Goal: Information Seeking & Learning: Learn about a topic

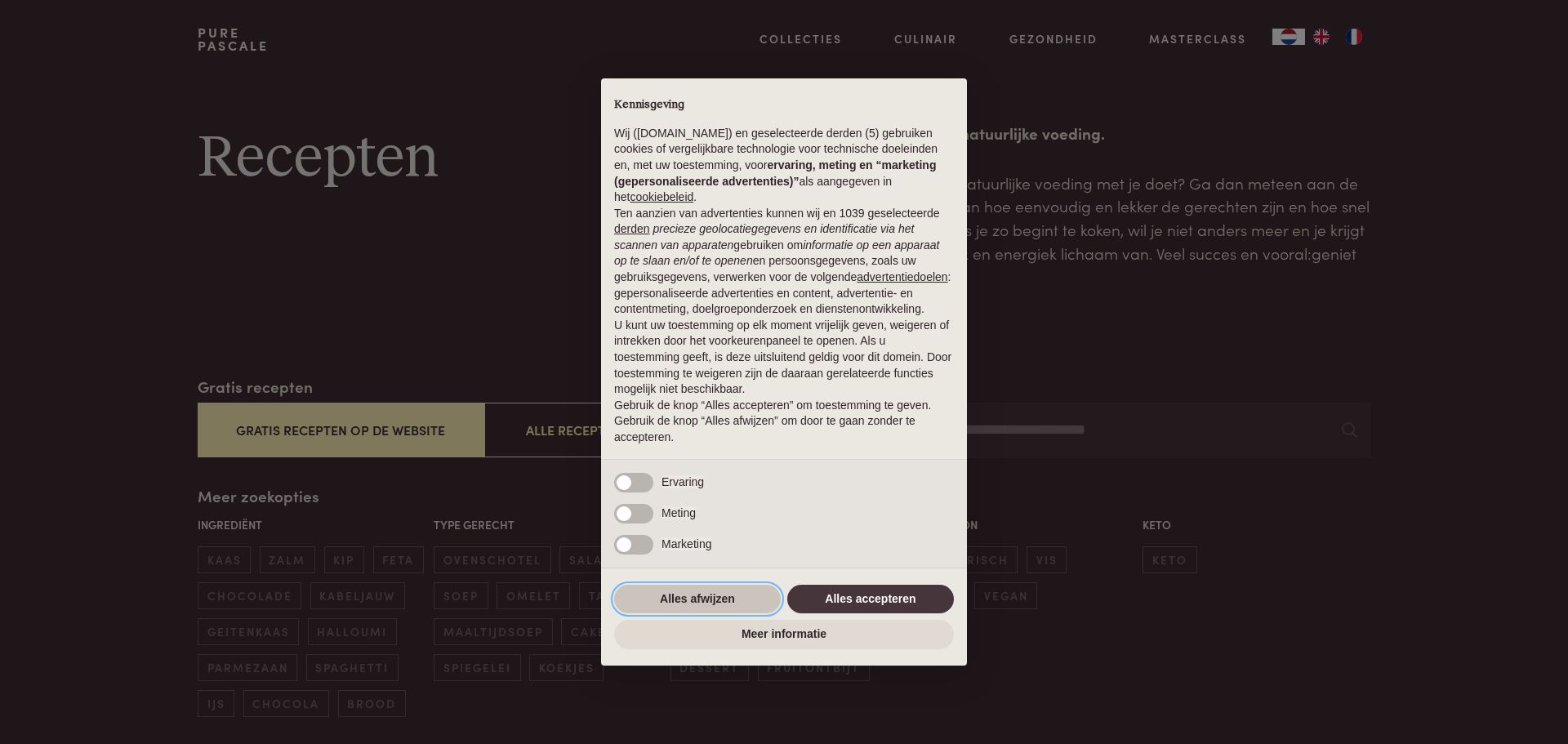
click at [670, 591] on button "Alles afwijzen" at bounding box center [698, 600] width 167 height 29
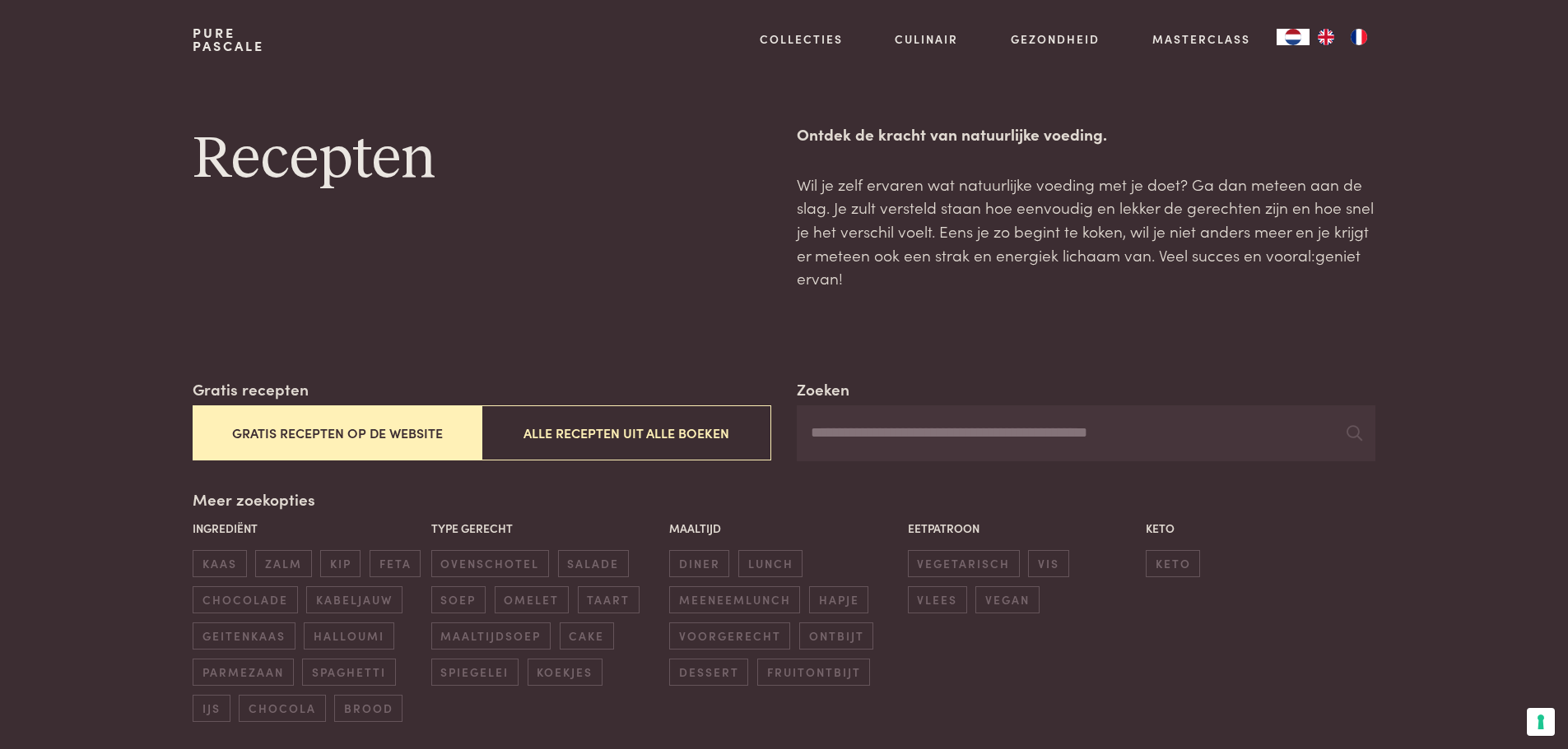
click at [408, 430] on button "Gratis recepten op de website" at bounding box center [337, 433] width 289 height 55
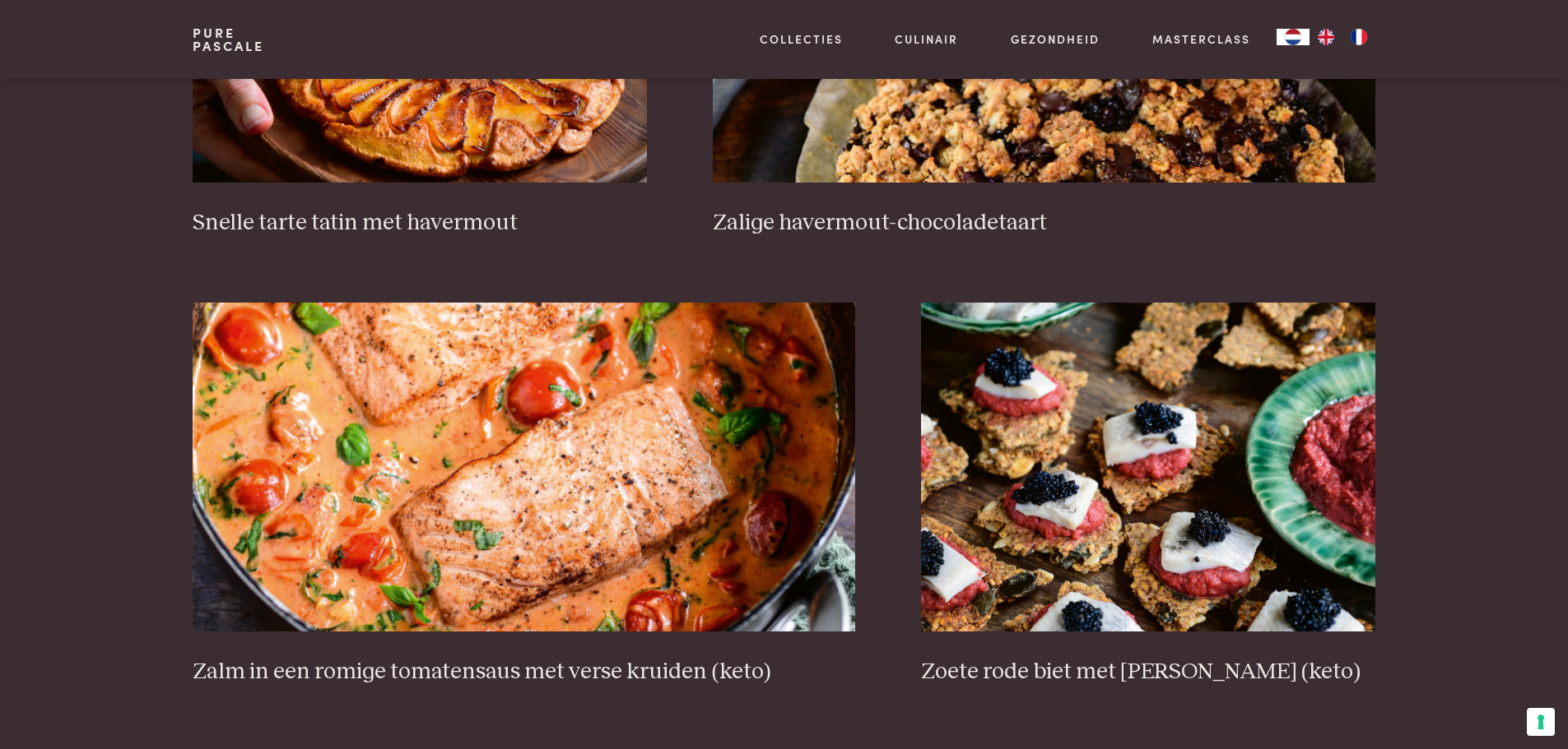
scroll to position [2763, 0]
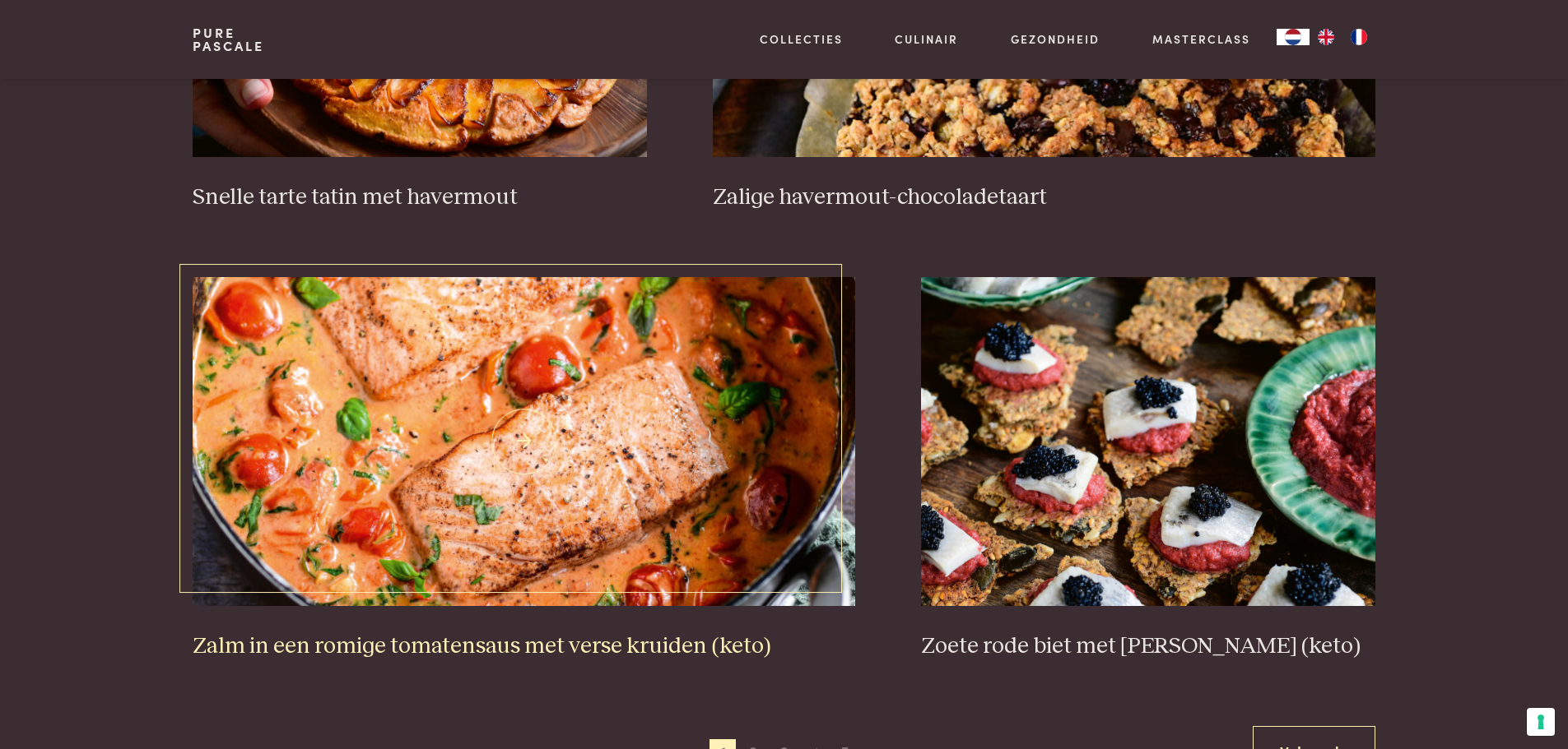
click at [567, 435] on img at bounding box center [524, 441] width 662 height 329
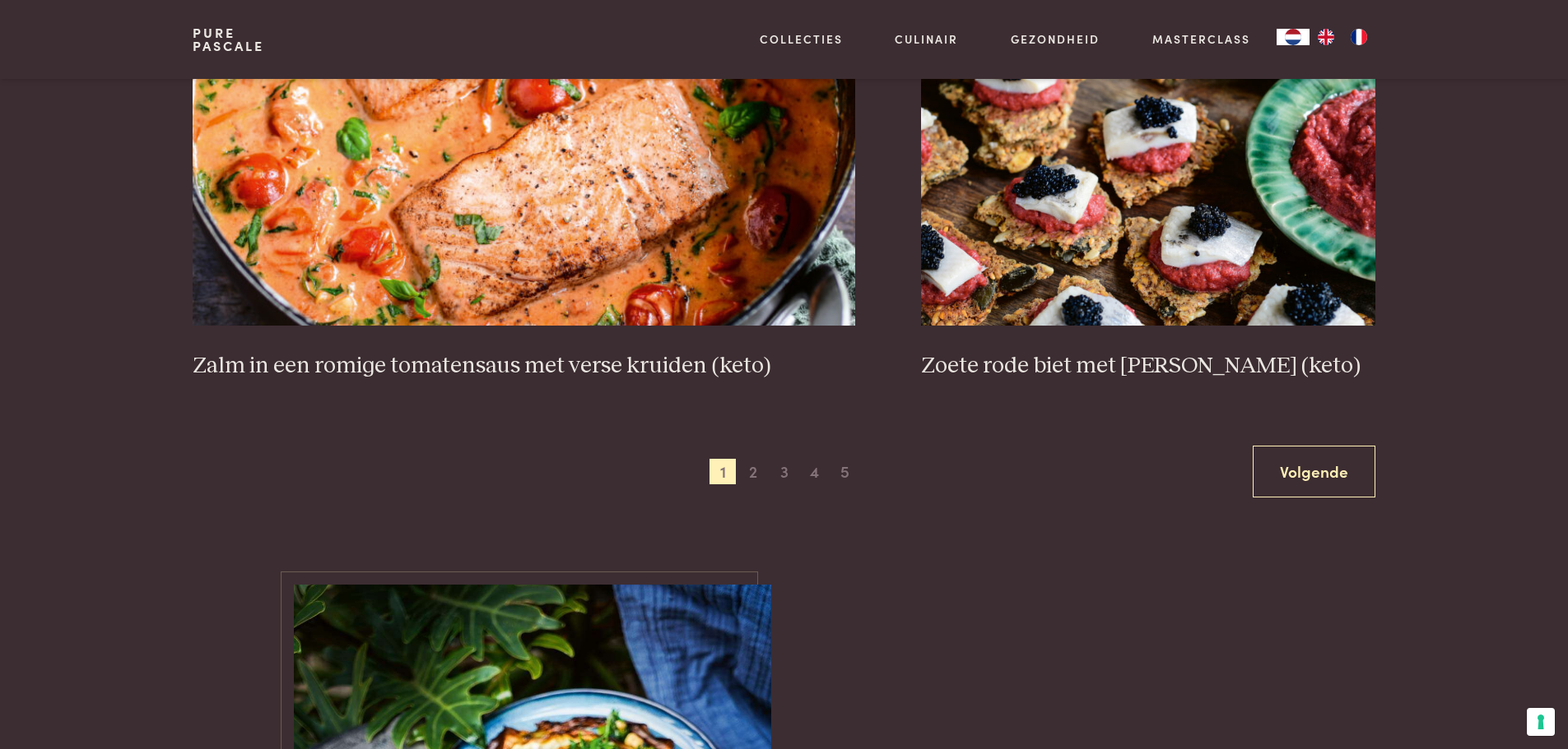
scroll to position [3010, 0]
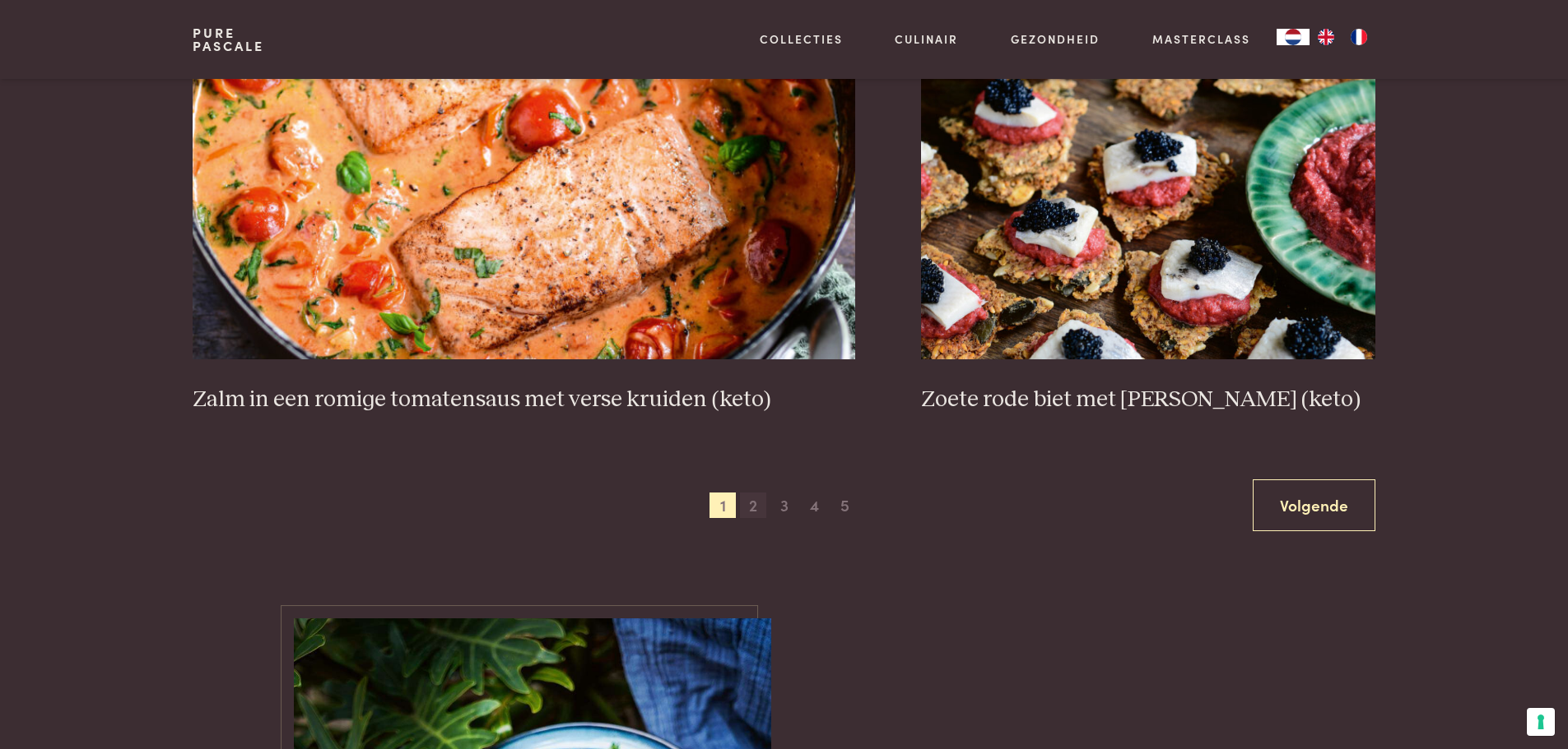
click at [755, 511] on span "2" at bounding box center [753, 506] width 26 height 26
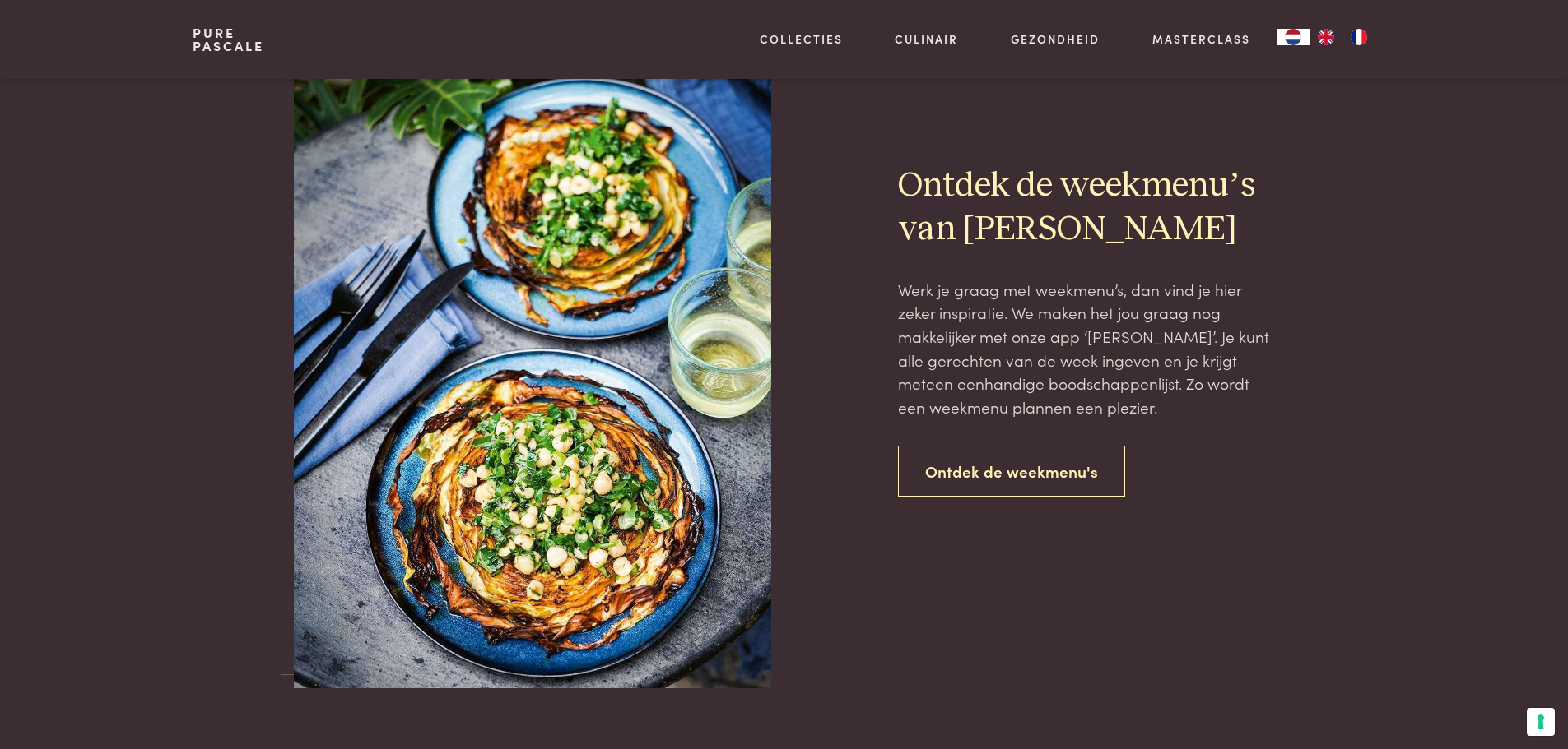
scroll to position [3668, 0]
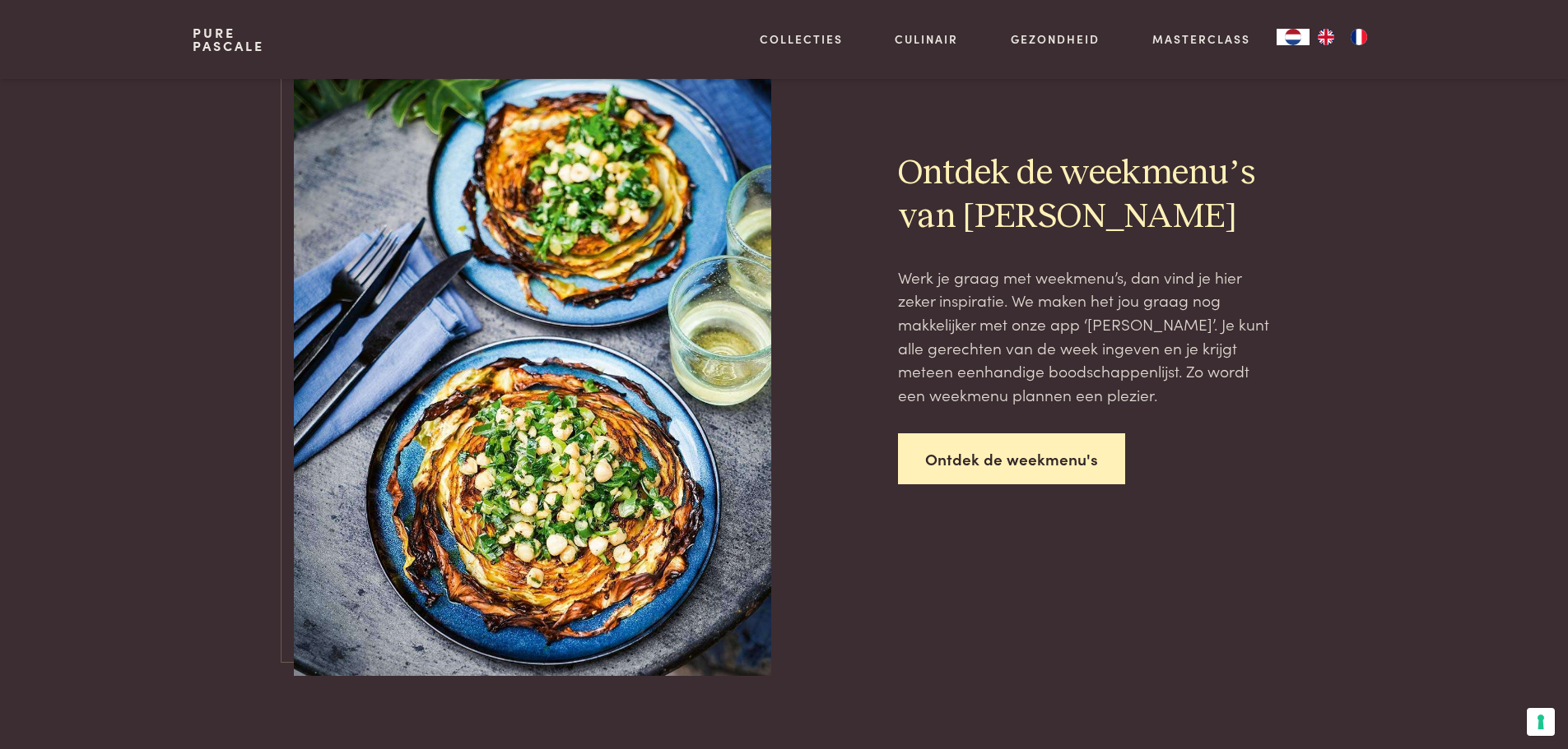
click at [983, 479] on link "Ontdek de weekmenu's" at bounding box center [1012, 459] width 228 height 52
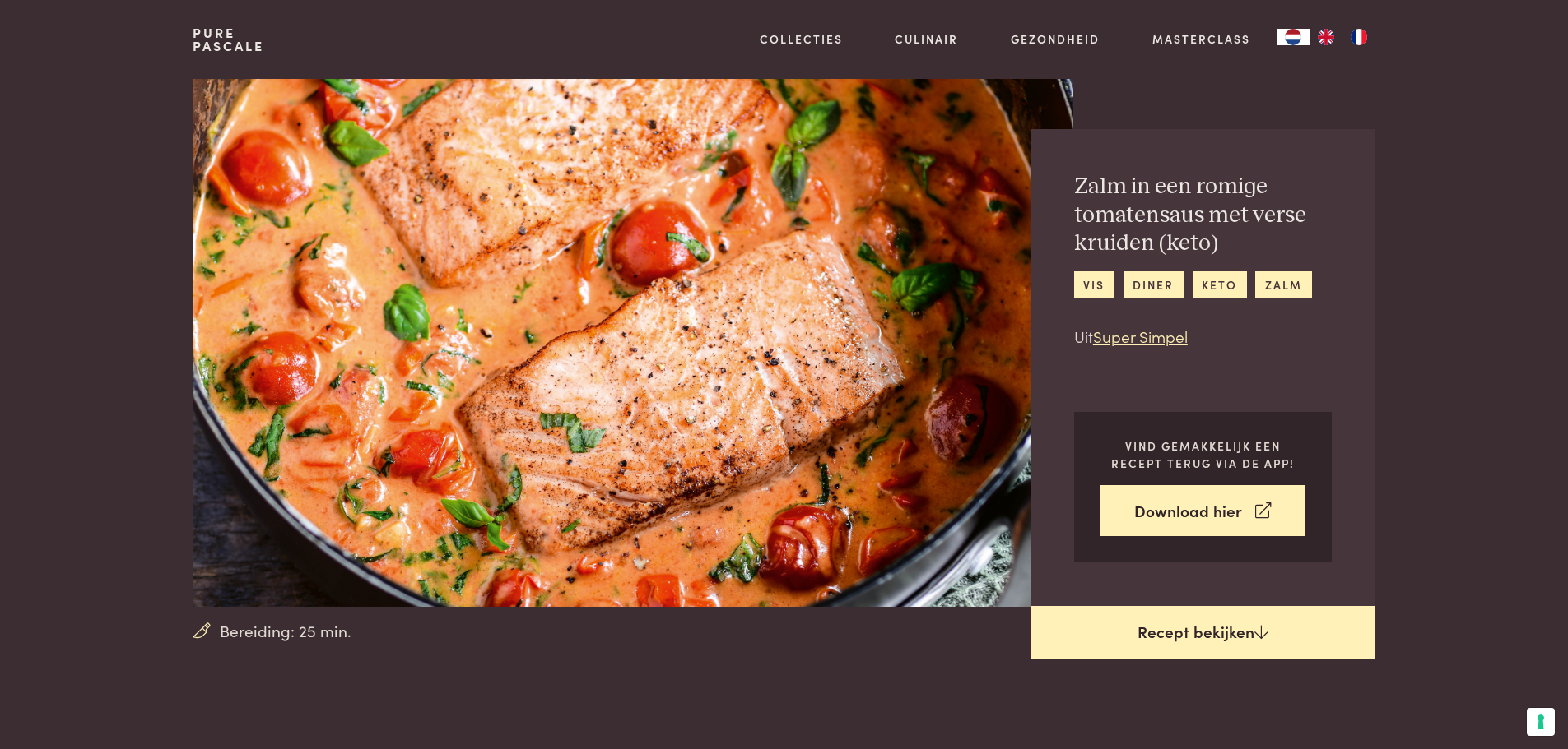
click at [1201, 637] on link "Recept bekijken" at bounding box center [1203, 632] width 345 height 52
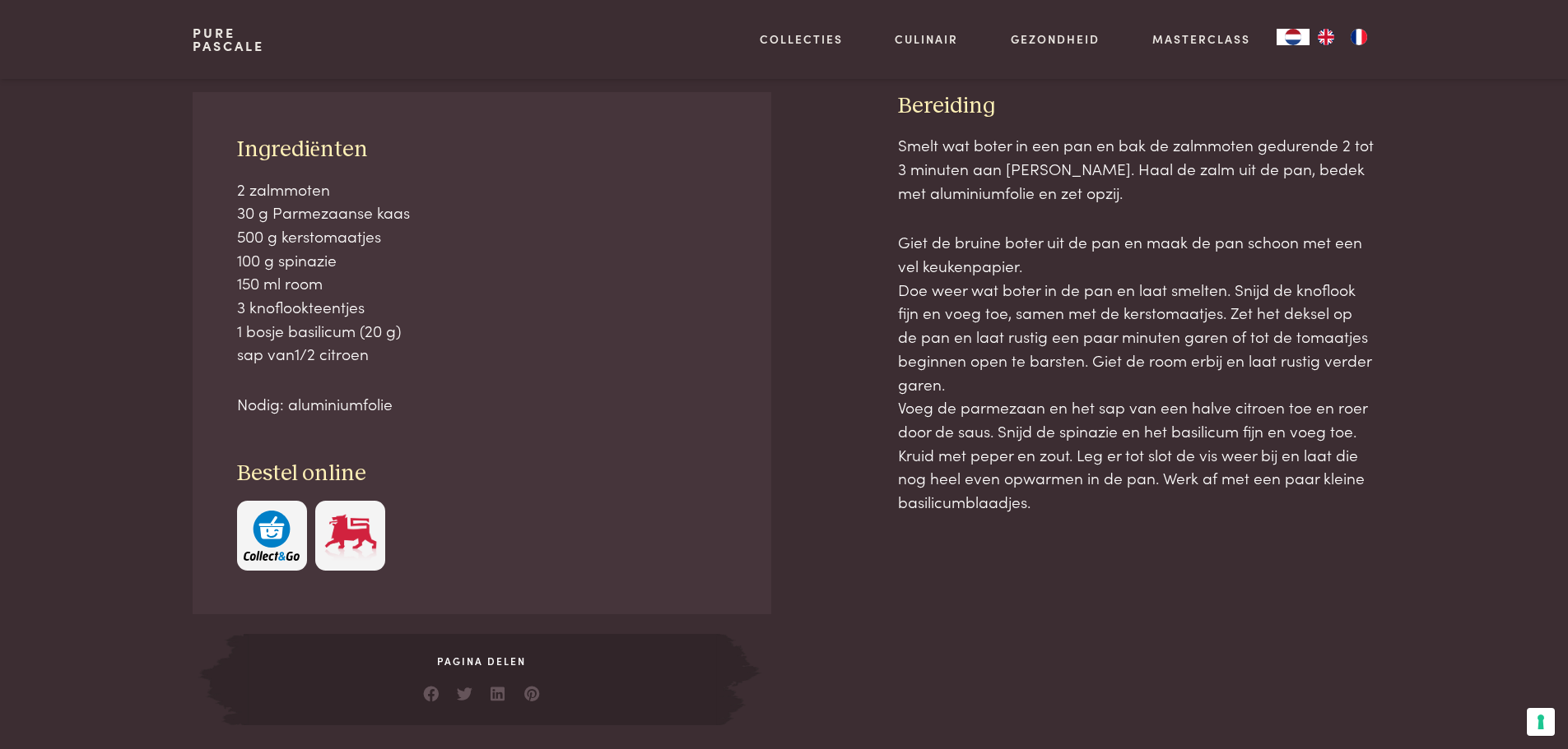
scroll to position [746, 0]
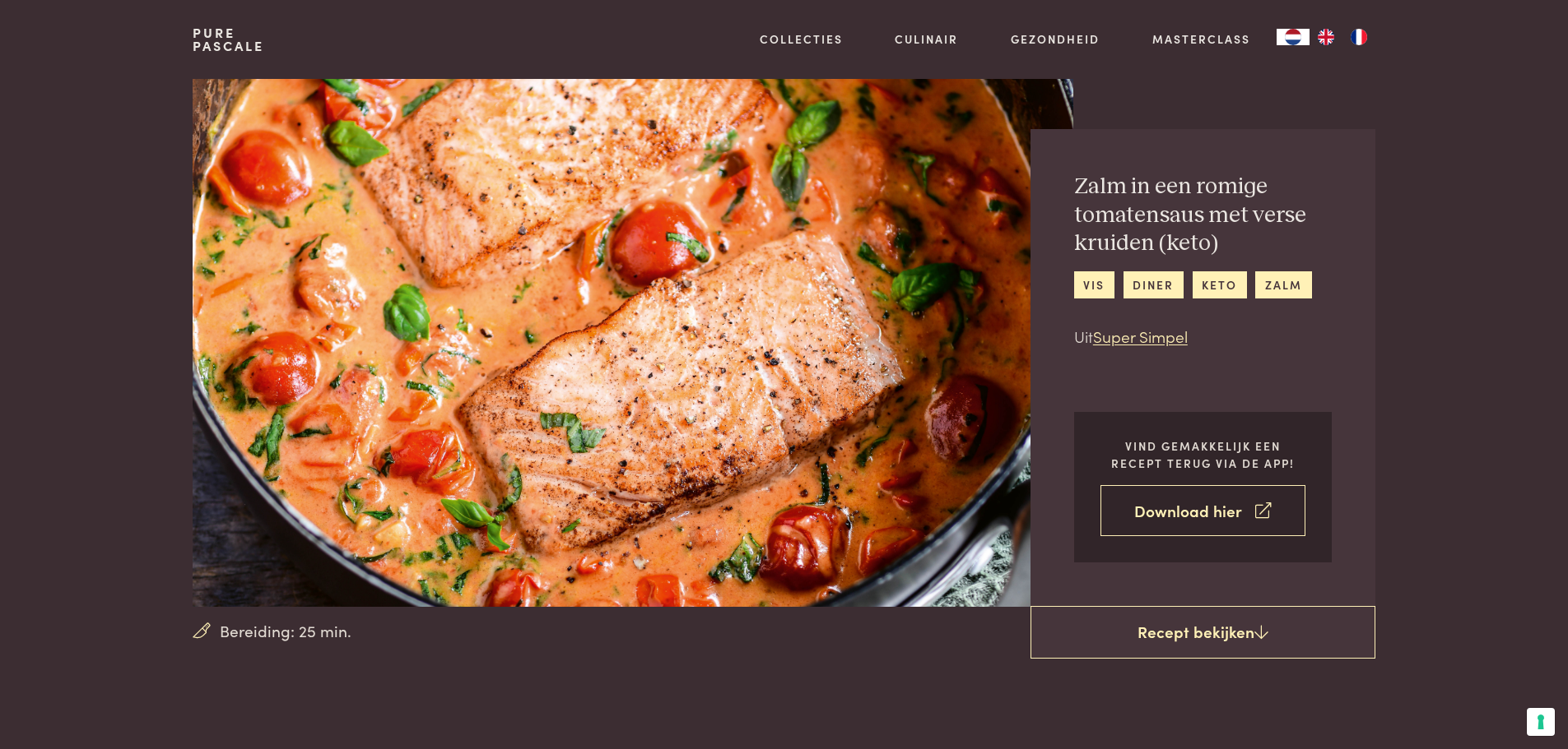
click at [1206, 516] on link "Download hier" at bounding box center [1203, 511] width 205 height 52
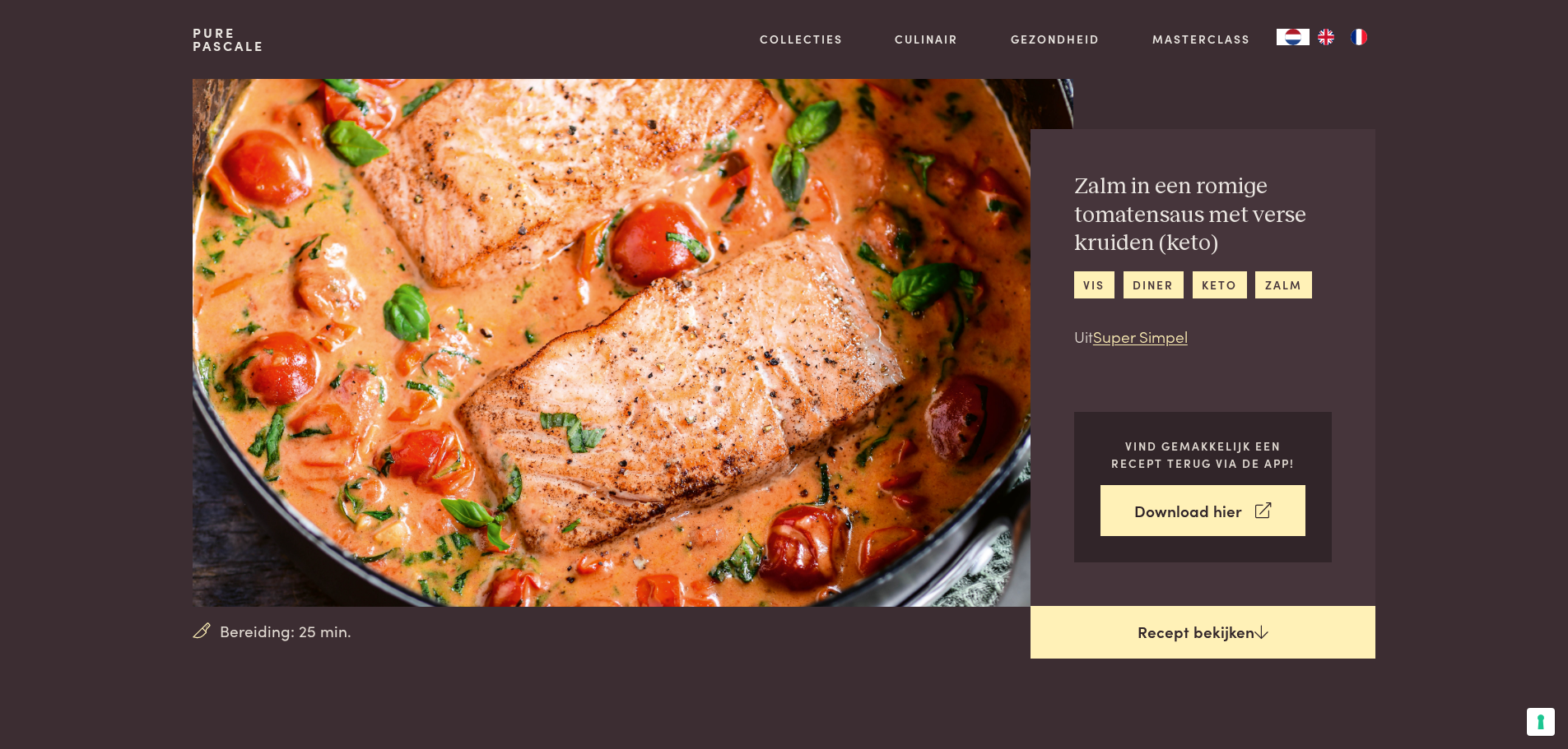
click at [1234, 640] on link "Recept bekijken" at bounding box center [1203, 632] width 345 height 52
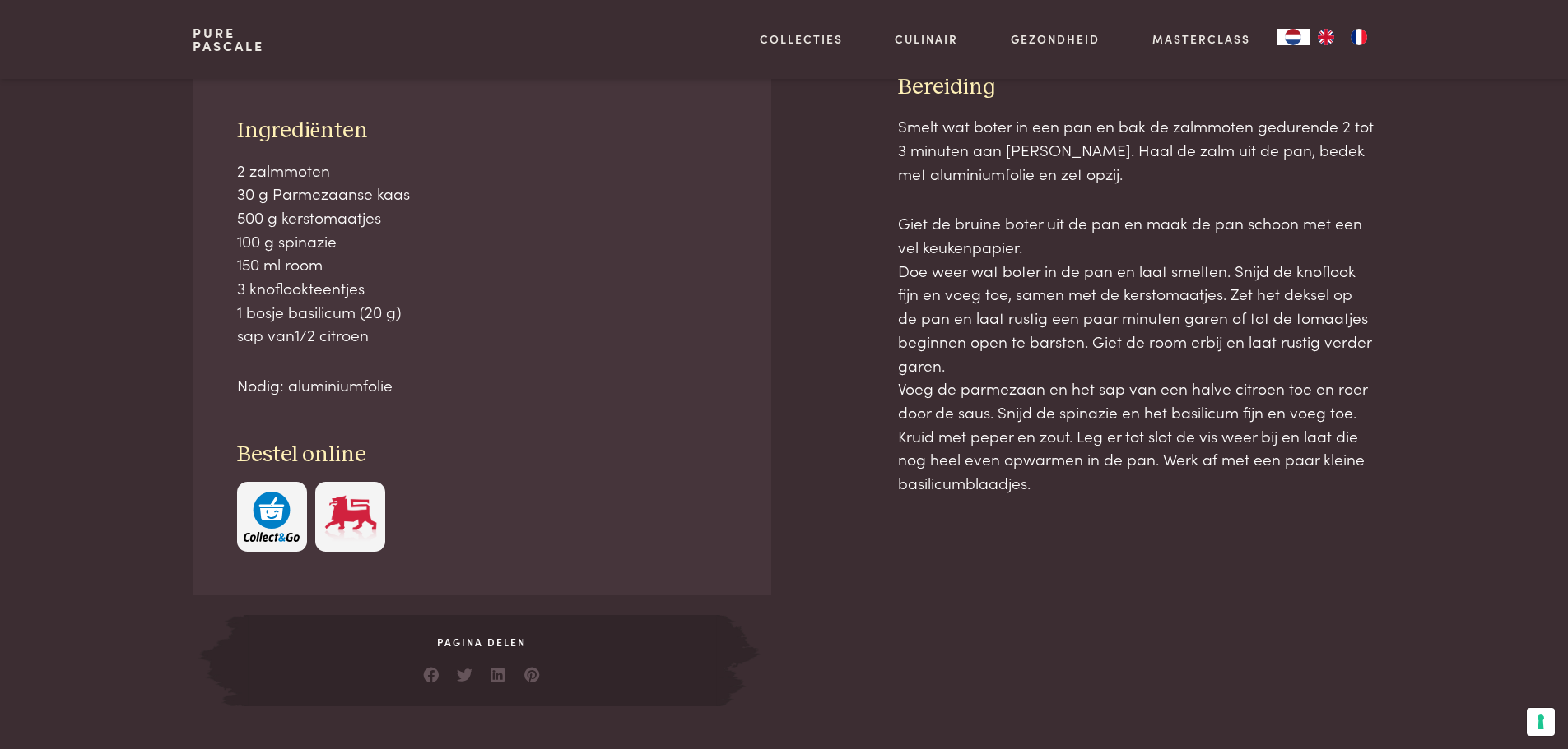
scroll to position [746, 0]
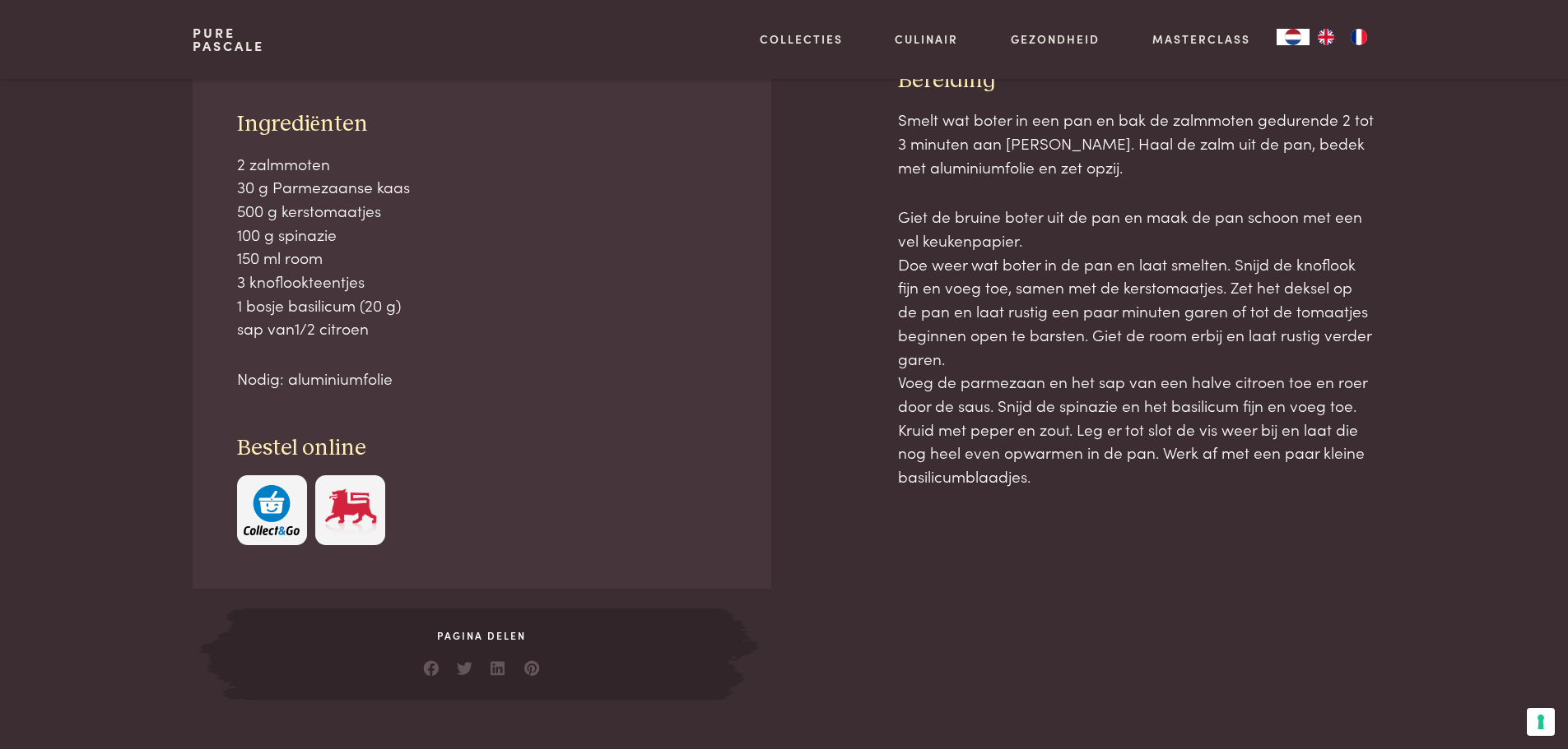
click at [491, 639] on span "Pagina delen" at bounding box center [481, 636] width 475 height 15
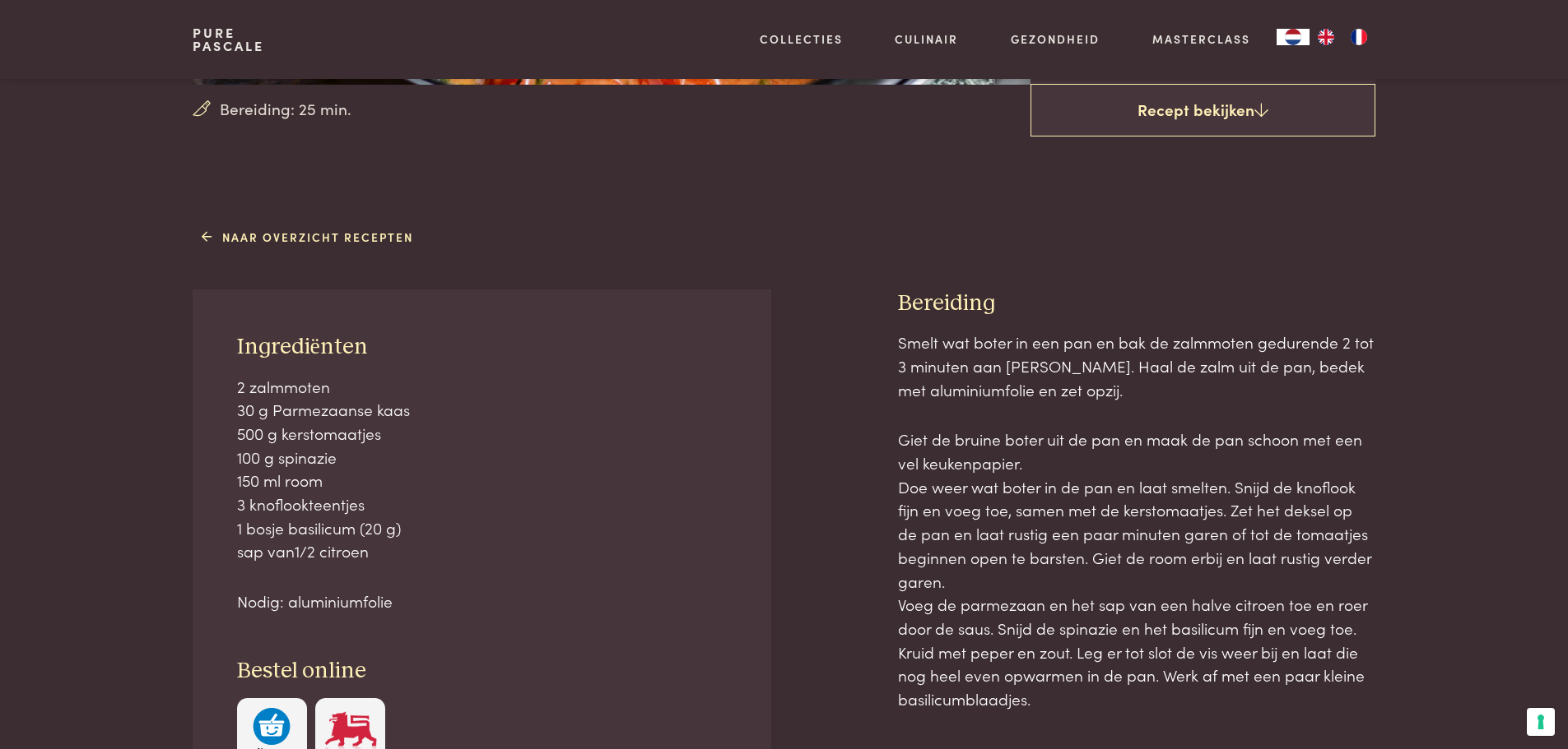
scroll to position [416, 0]
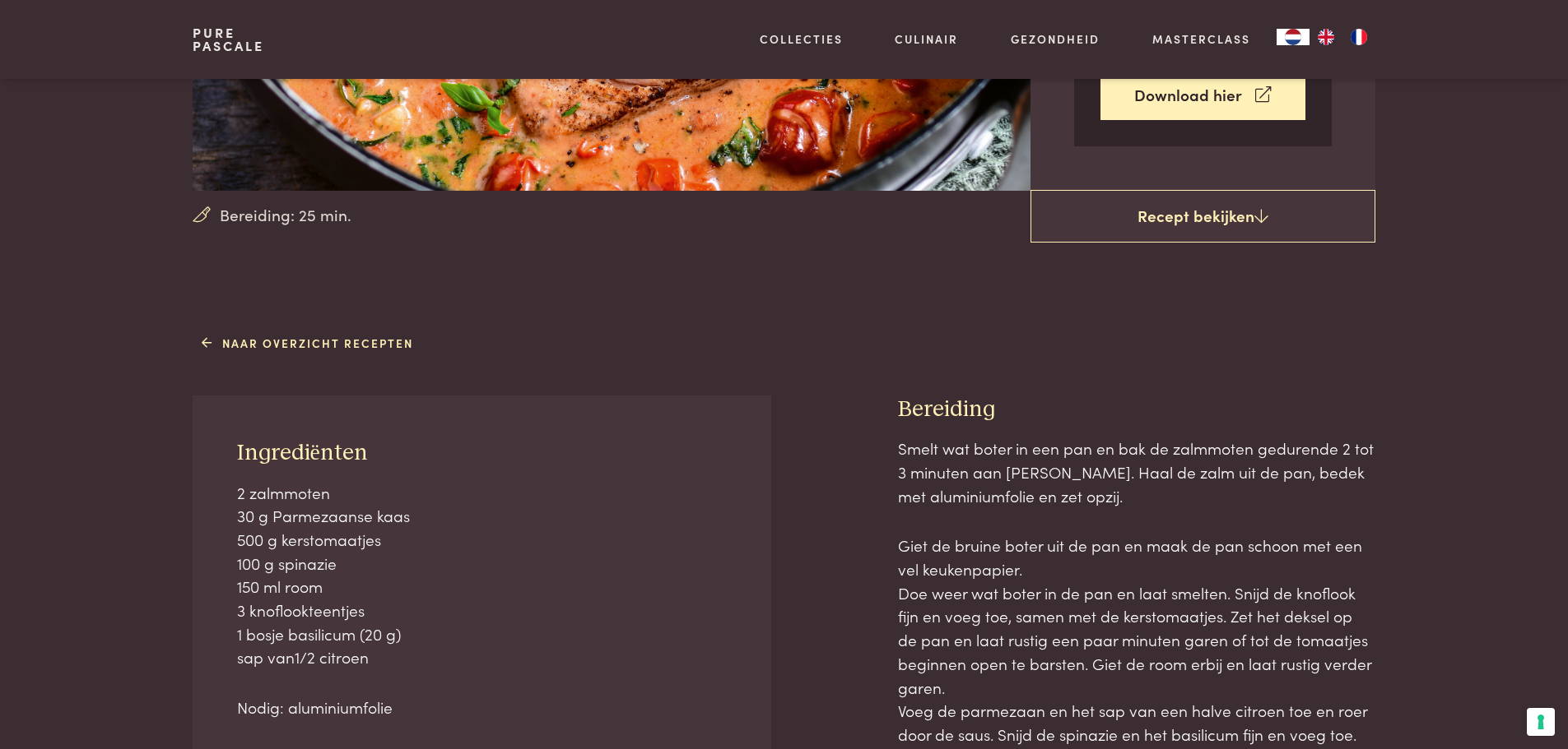
scroll to position [746, 0]
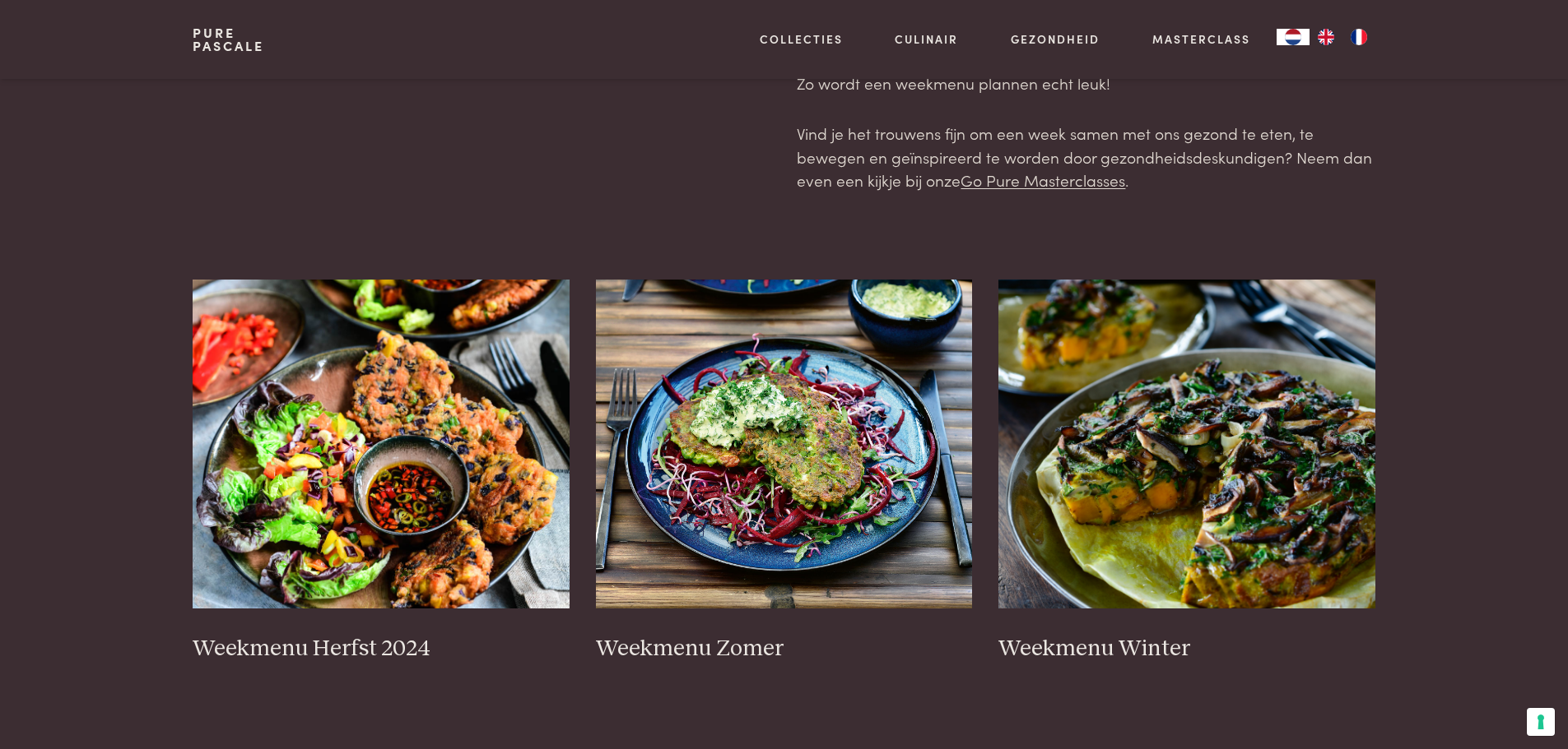
scroll to position [165, 0]
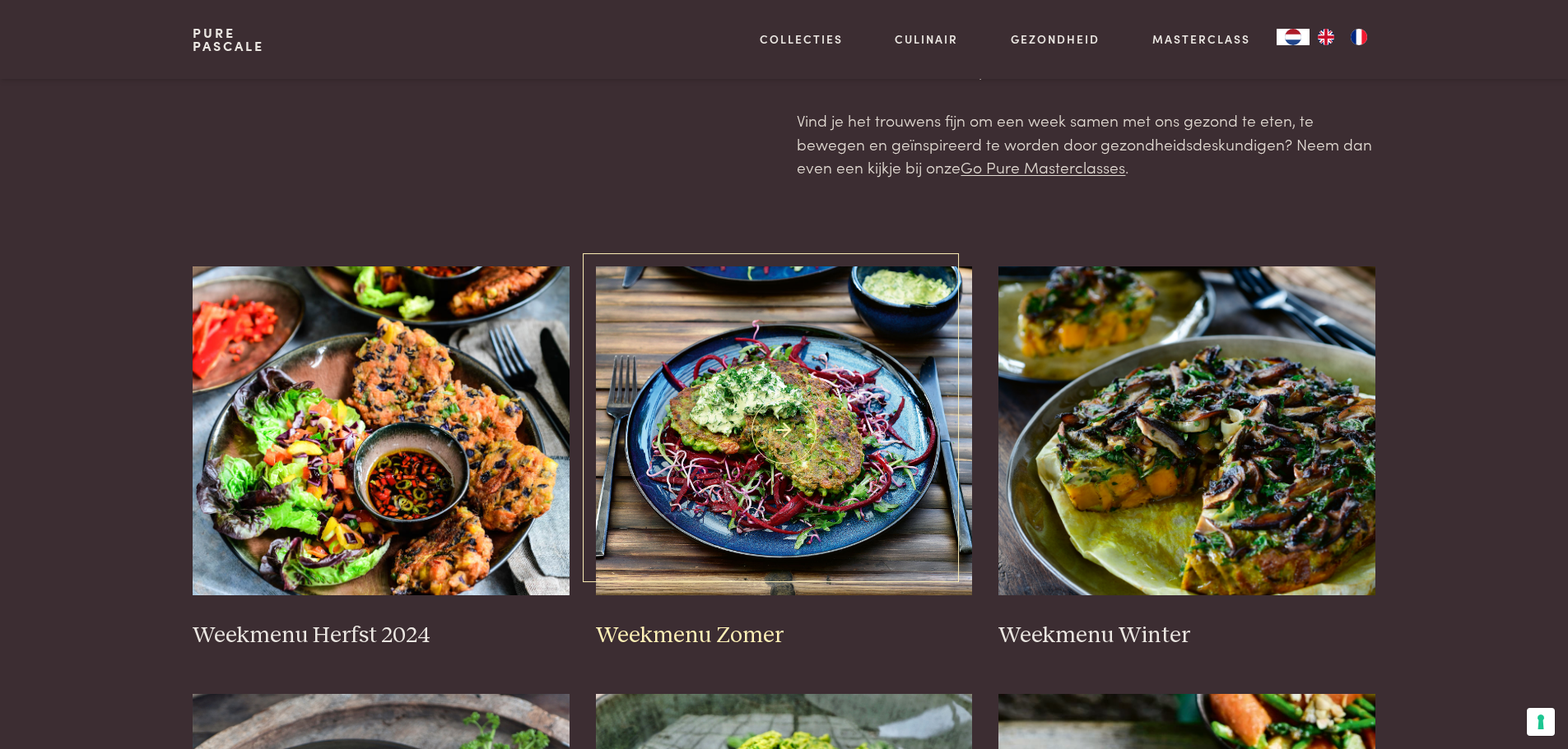
click at [686, 544] on img at bounding box center [784, 430] width 377 height 329
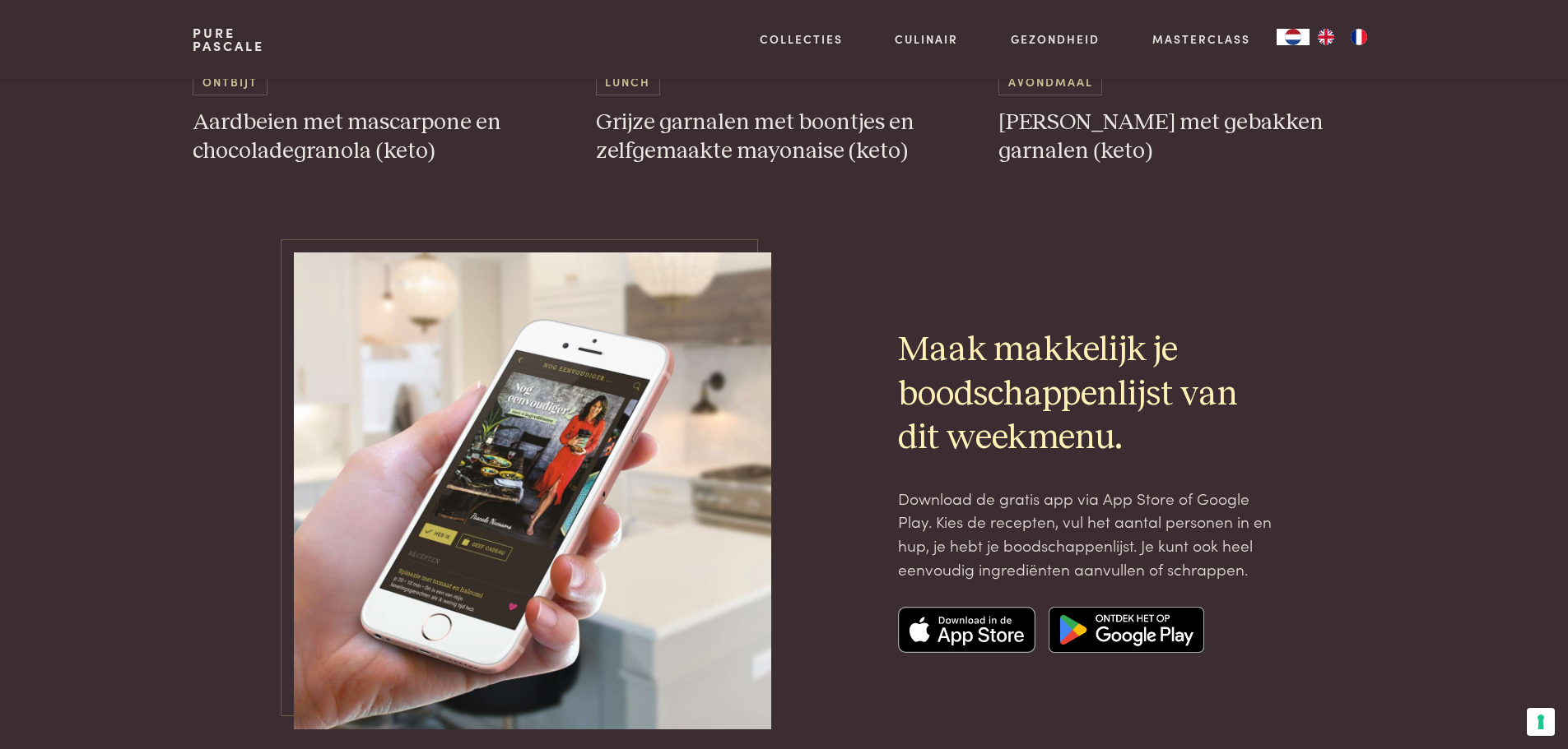
scroll to position [5347, 0]
